Goal: Task Accomplishment & Management: Manage account settings

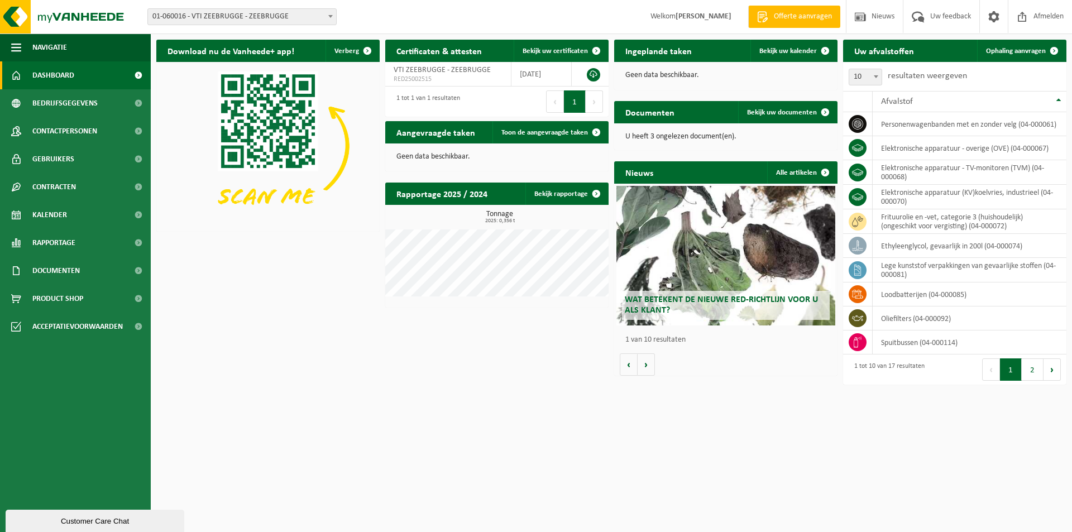
click at [281, 16] on span "01-060016 - VTI ZEEBRUGGE - ZEEBRUGGE" at bounding box center [242, 17] width 188 height 16
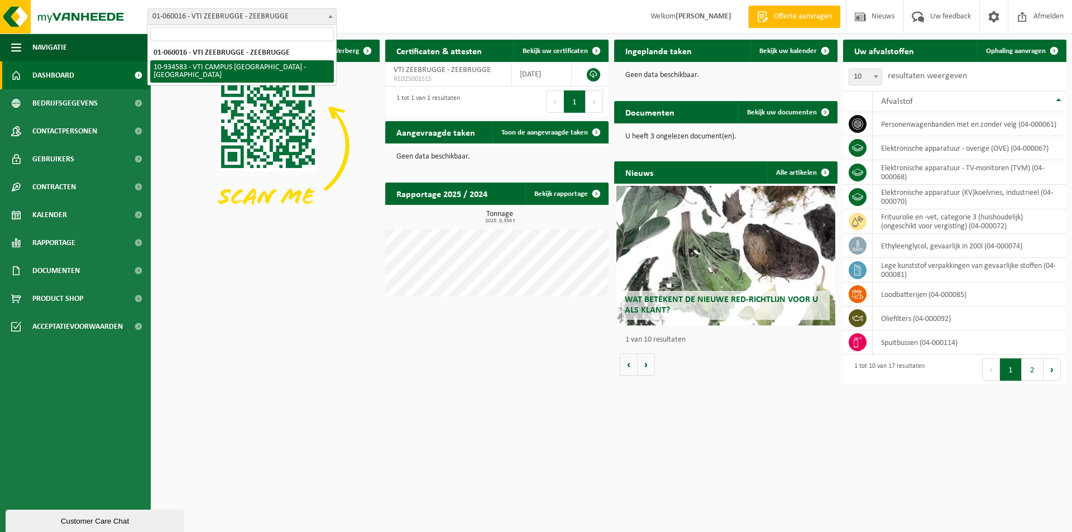
select select "136250"
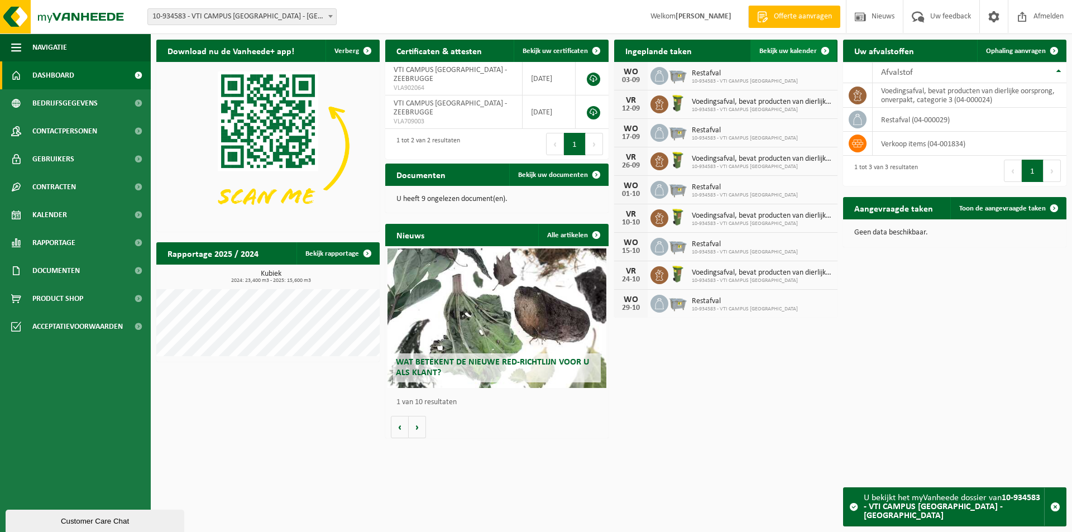
click at [767, 50] on span "Bekijk uw kalender" at bounding box center [789, 50] width 58 height 7
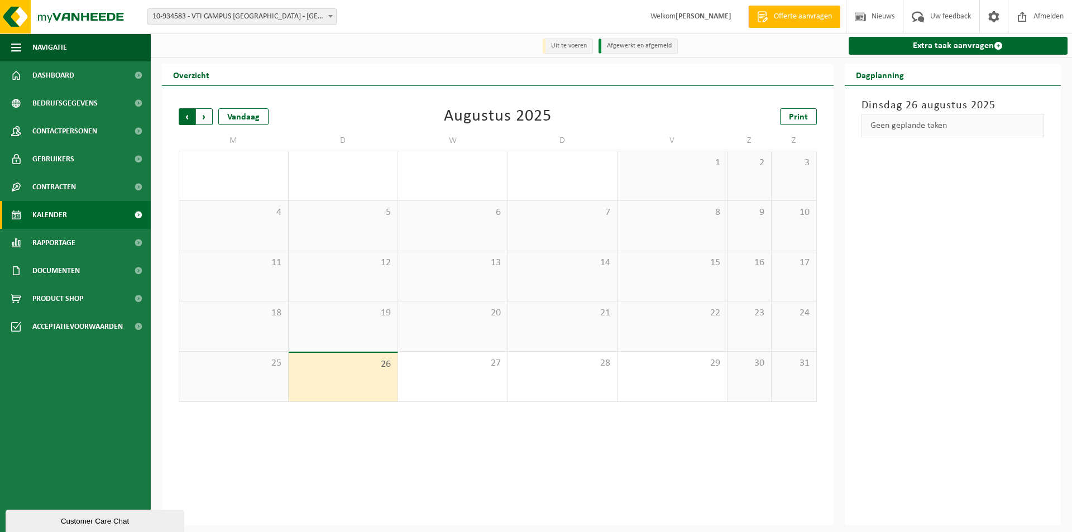
click at [207, 121] on span "Volgende" at bounding box center [204, 116] width 17 height 17
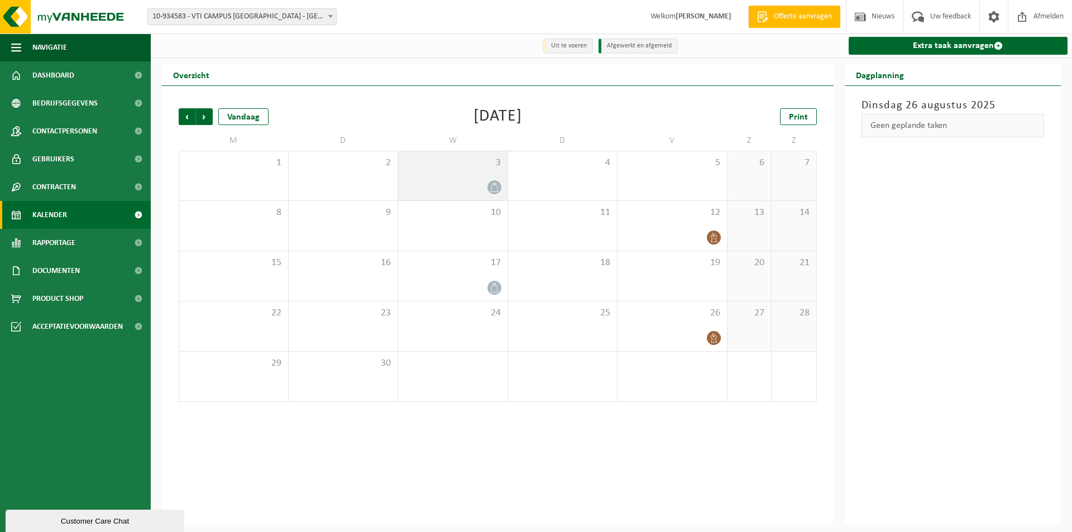
click at [471, 175] on div "3" at bounding box center [452, 175] width 109 height 49
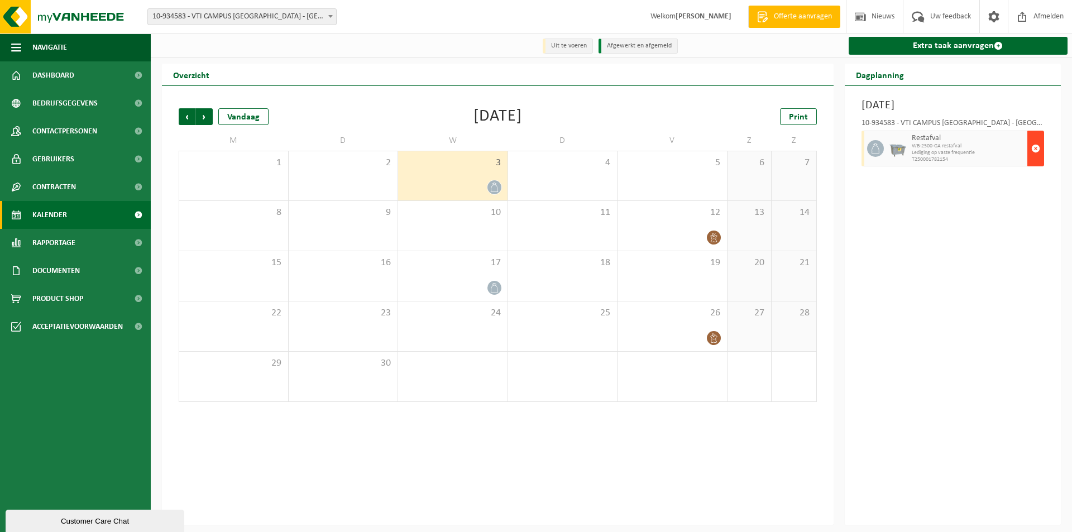
click at [1036, 150] on span "button" at bounding box center [1036, 148] width 9 height 22
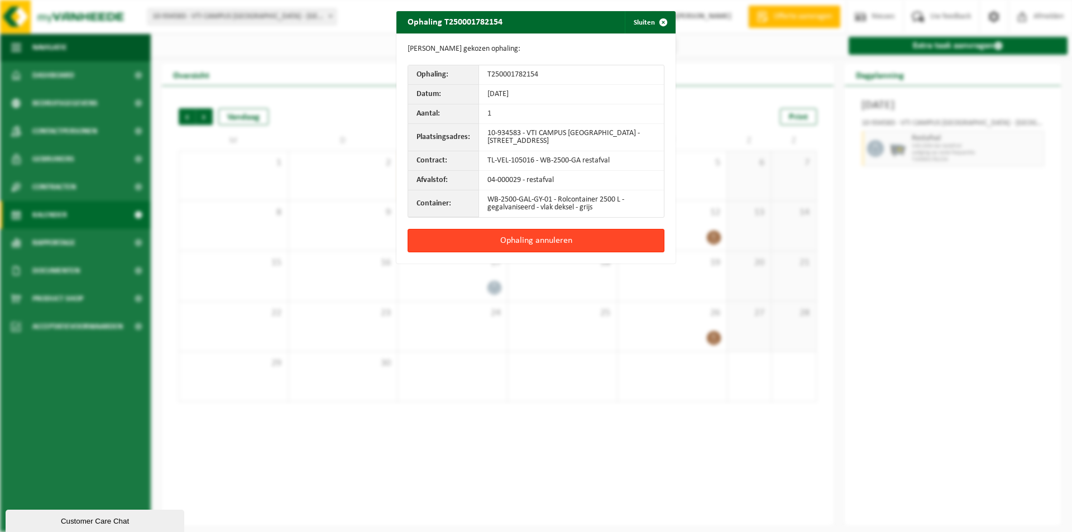
click at [515, 241] on button "Ophaling annuleren" at bounding box center [536, 240] width 257 height 23
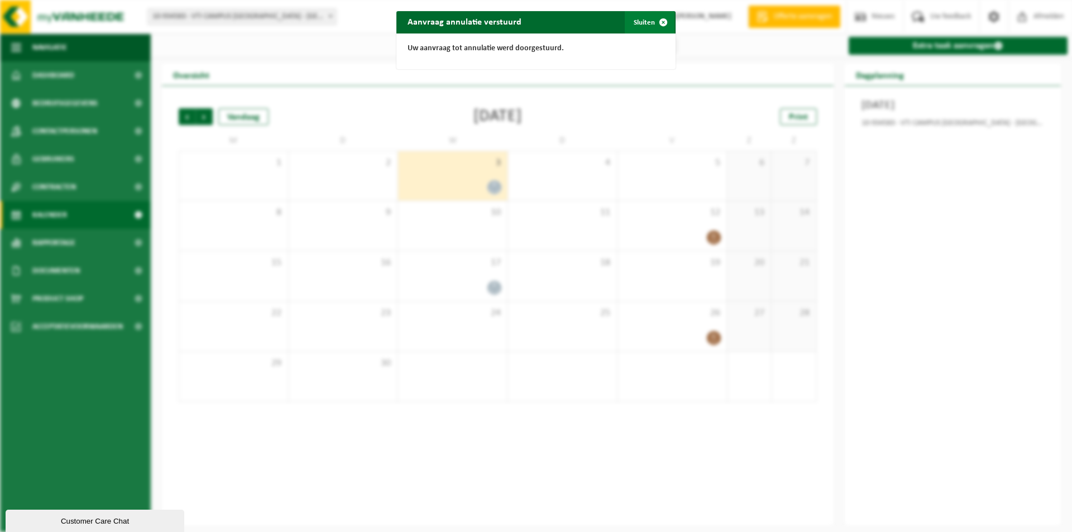
click at [637, 23] on button "Sluiten" at bounding box center [650, 22] width 50 height 22
